Goal: Task Accomplishment & Management: Manage account settings

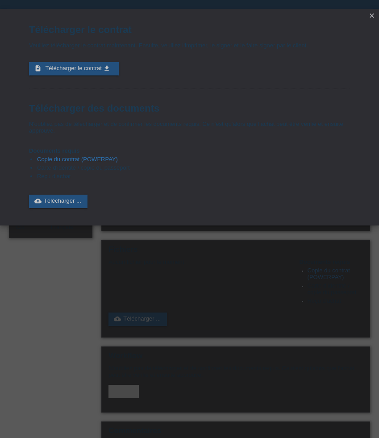
click at [372, 17] on icon "close" at bounding box center [371, 15] width 7 height 7
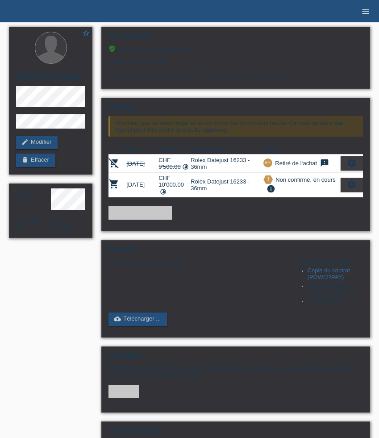
click at [366, 13] on icon "menu" at bounding box center [365, 11] width 9 height 9
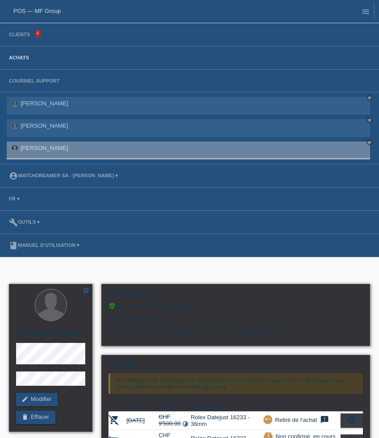
click at [22, 59] on link "Achats" at bounding box center [18, 57] width 29 height 5
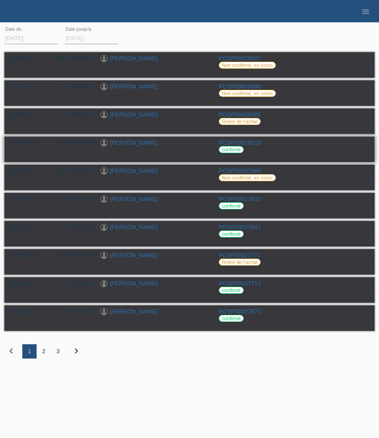
click at [126, 143] on link "Angelo Meleleo" at bounding box center [134, 142] width 48 height 7
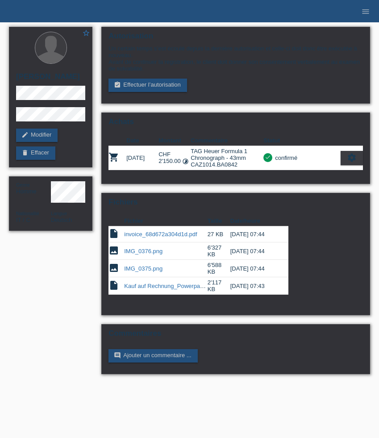
click at [54, 81] on h2 "[PERSON_NAME]" at bounding box center [50, 78] width 69 height 13
copy h2 "Meleleo"
click at [364, 15] on icon "menu" at bounding box center [365, 11] width 9 height 9
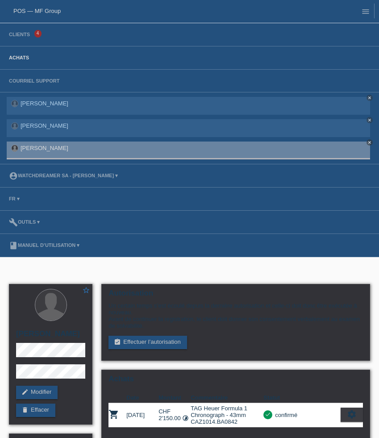
click at [20, 55] on link "Achats" at bounding box center [18, 57] width 29 height 5
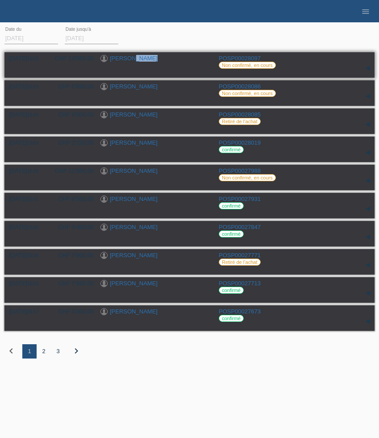
drag, startPoint x: 157, startPoint y: 60, endPoint x: 126, endPoint y: 59, distance: 31.3
click at [126, 59] on div "[PERSON_NAME]" at bounding box center [156, 59] width 112 height 8
copy link "[PERSON_NAME]"
click at [130, 57] on link "[PERSON_NAME]" at bounding box center [134, 58] width 48 height 7
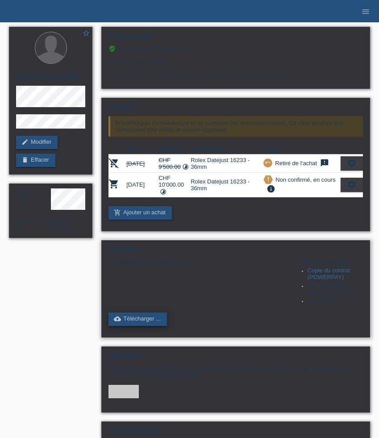
click at [142, 326] on link "cloud_upload Télécharger ..." at bounding box center [138, 319] width 59 height 13
click at [146, 326] on link "cloud_upload Télécharger ..." at bounding box center [138, 319] width 59 height 13
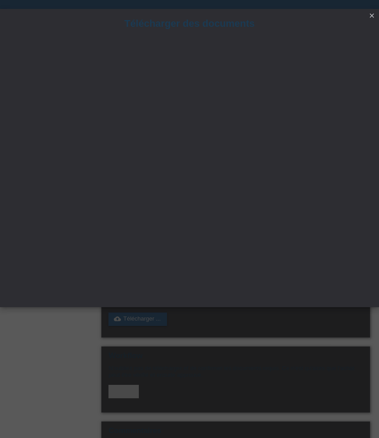
click at [371, 14] on icon "close" at bounding box center [371, 15] width 7 height 7
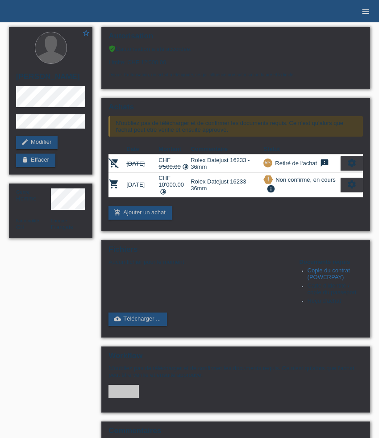
click at [366, 10] on icon "menu" at bounding box center [365, 11] width 9 height 9
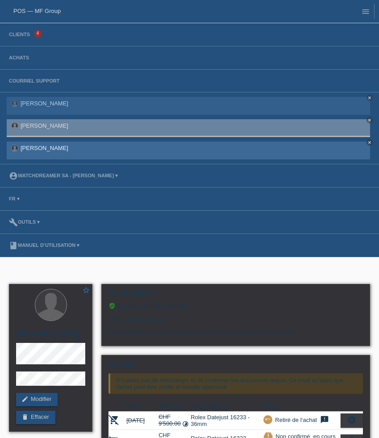
click at [371, 144] on icon "close" at bounding box center [370, 142] width 4 height 4
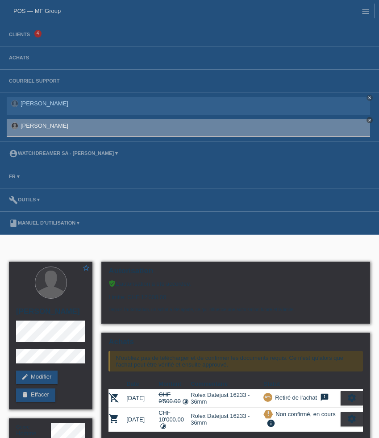
click at [370, 121] on icon "close" at bounding box center [370, 120] width 4 height 4
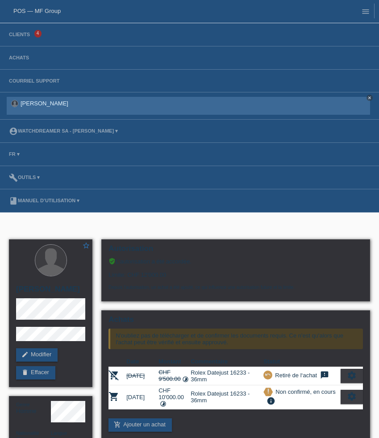
click at [371, 98] on icon "close" at bounding box center [370, 98] width 4 height 4
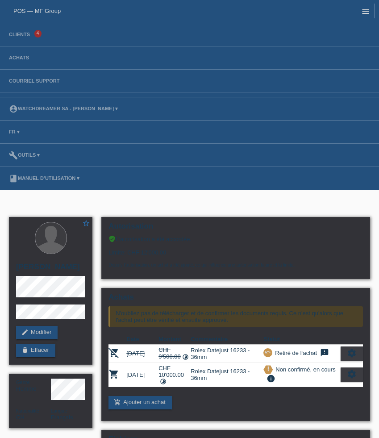
click at [366, 11] on icon "menu" at bounding box center [365, 11] width 9 height 9
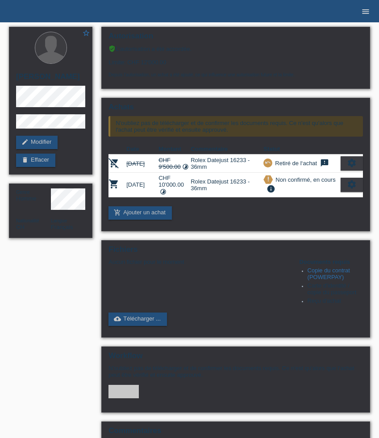
click at [366, 11] on icon "menu" at bounding box center [365, 11] width 9 height 9
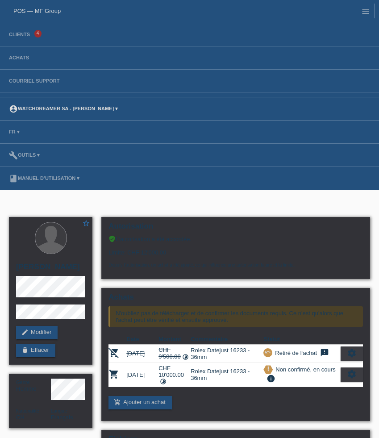
click at [59, 111] on link "account_circle Watchdreamer SA - Ronan Pensivy ▾" at bounding box center [63, 108] width 118 height 5
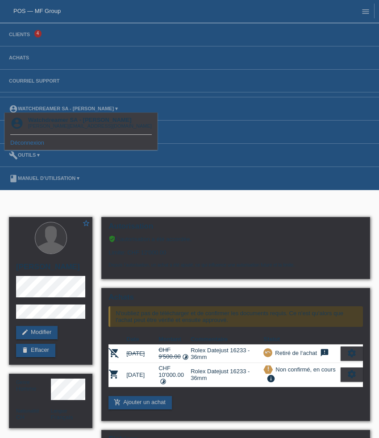
click at [33, 143] on link "Déconnexion" at bounding box center [27, 142] width 34 height 7
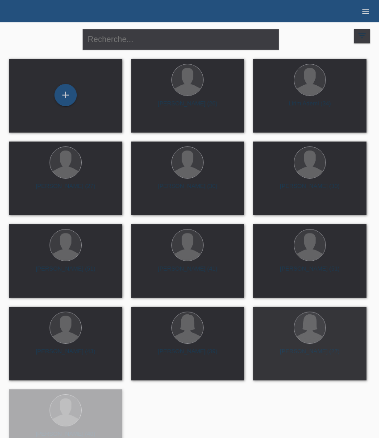
click at [368, 13] on icon "menu" at bounding box center [365, 11] width 9 height 9
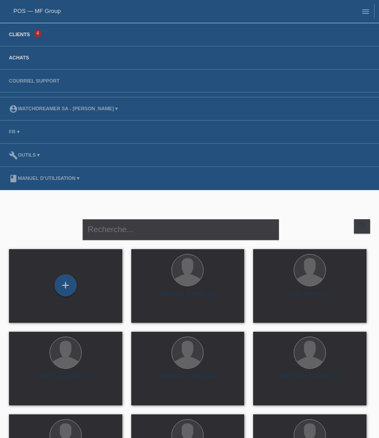
click at [21, 59] on link "Achats" at bounding box center [18, 57] width 29 height 5
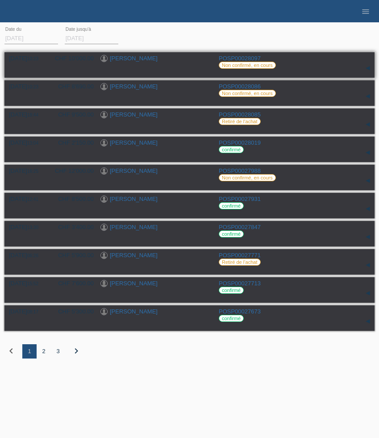
click at [128, 57] on link "[PERSON_NAME]" at bounding box center [134, 58] width 48 height 7
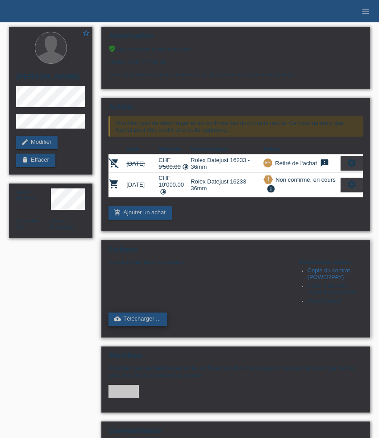
click at [146, 326] on link "cloud_upload Télécharger ..." at bounding box center [138, 319] width 59 height 13
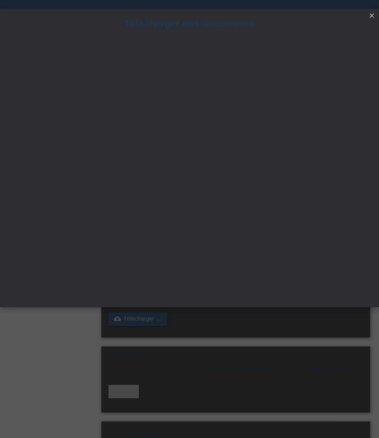
click at [372, 17] on icon "close" at bounding box center [371, 15] width 7 height 7
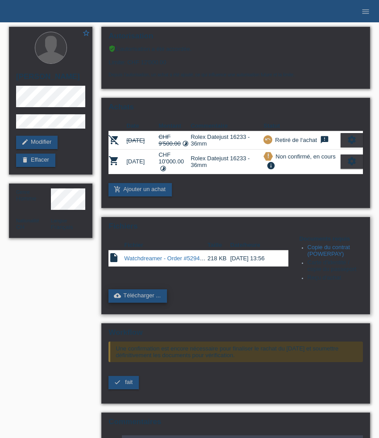
click at [156, 303] on link "cloud_upload Télécharger ..." at bounding box center [138, 295] width 59 height 13
